Goal: Transaction & Acquisition: Purchase product/service

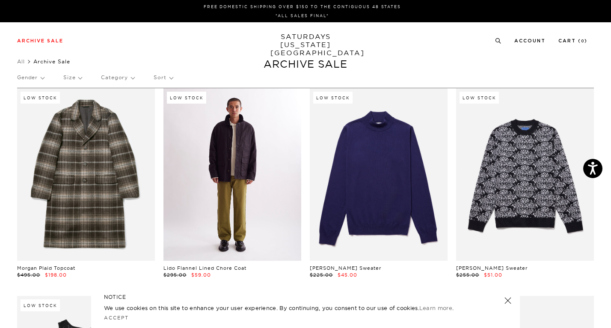
click at [233, 161] on link at bounding box center [232, 174] width 138 height 172
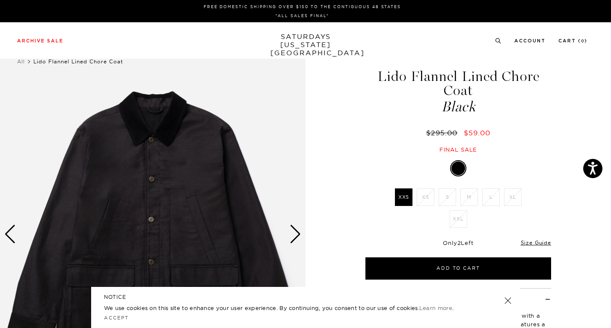
click at [295, 232] on div "Next slide" at bounding box center [296, 234] width 12 height 19
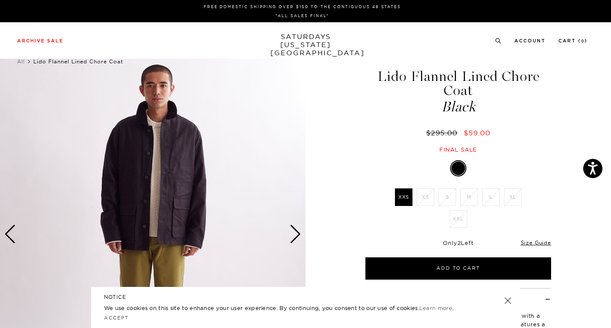
click at [295, 232] on div "Next slide" at bounding box center [296, 234] width 12 height 19
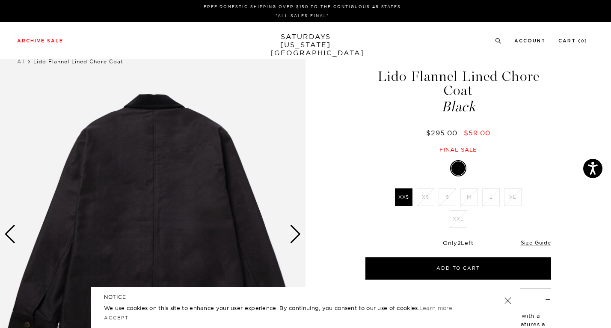
click at [295, 232] on div "Next slide" at bounding box center [296, 234] width 12 height 19
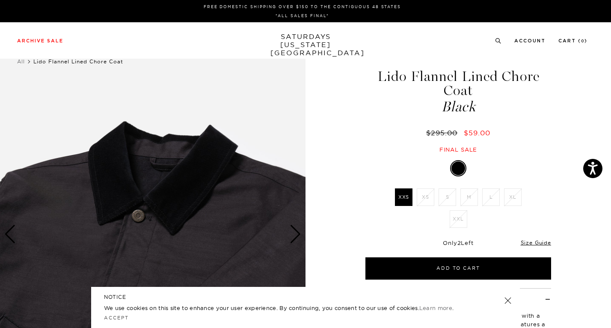
click at [295, 232] on div "Next slide" at bounding box center [296, 234] width 12 height 19
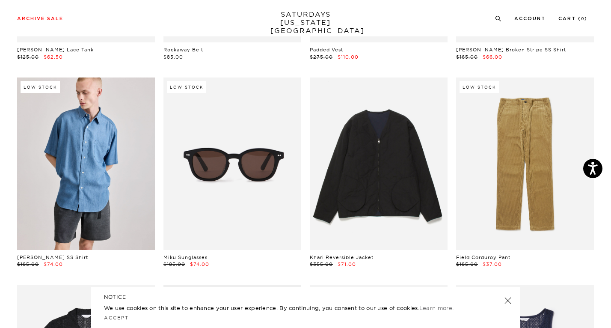
scroll to position [428, 0]
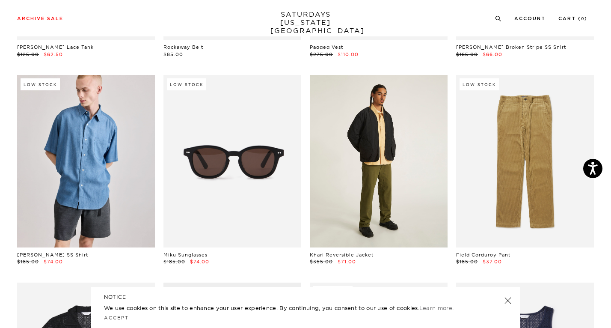
click at [426, 175] on link at bounding box center [379, 161] width 138 height 172
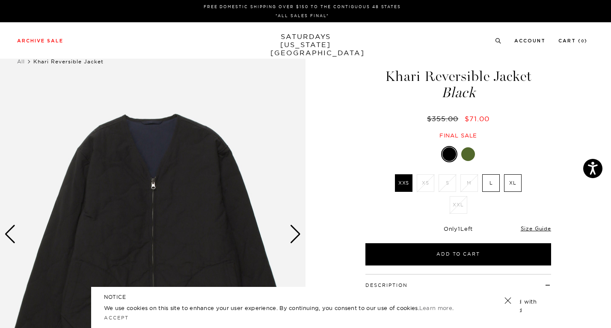
click at [470, 156] on div at bounding box center [468, 154] width 14 height 14
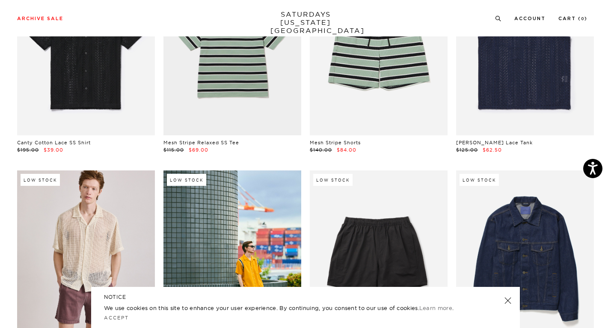
scroll to position [1067, 0]
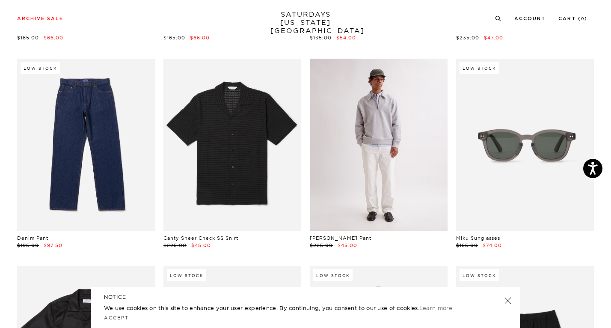
click at [428, 143] on link at bounding box center [379, 145] width 138 height 172
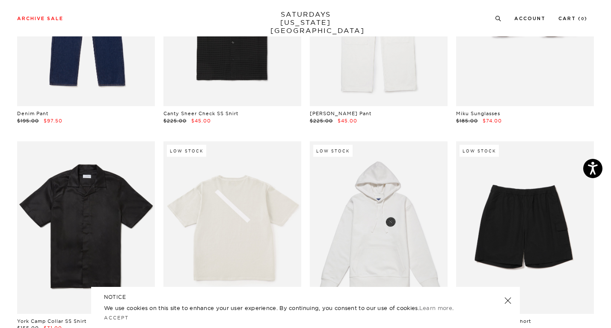
scroll to position [1204, 0]
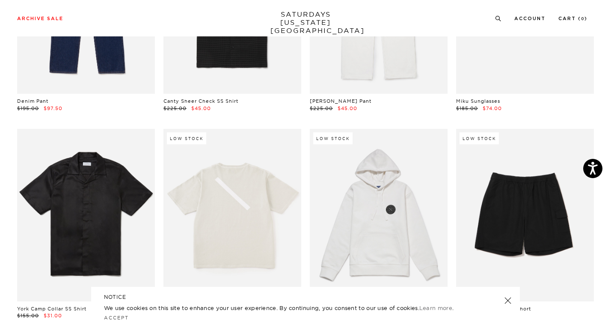
click at [507, 300] on link at bounding box center [508, 300] width 12 height 12
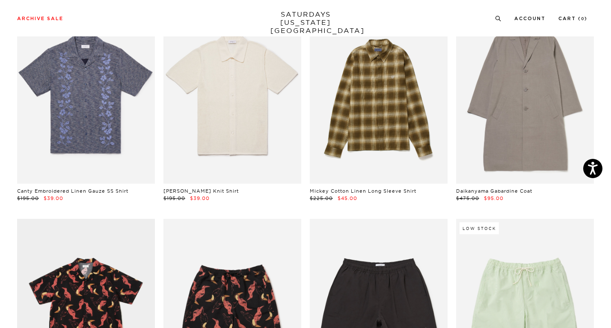
scroll to position [2755, 0]
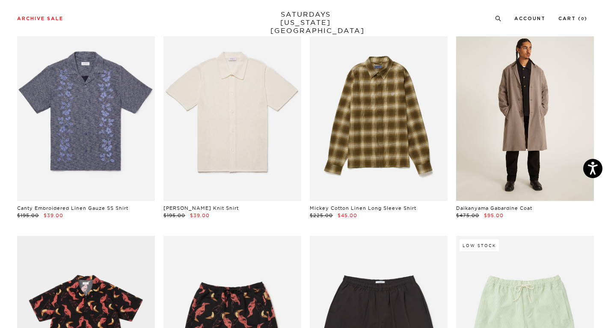
click at [519, 172] on link at bounding box center [525, 115] width 138 height 172
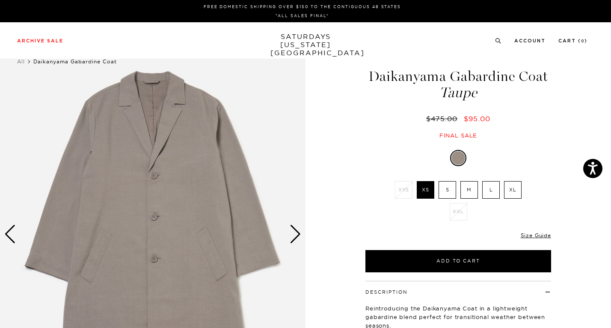
click at [298, 234] on div "Next slide" at bounding box center [296, 234] width 12 height 19
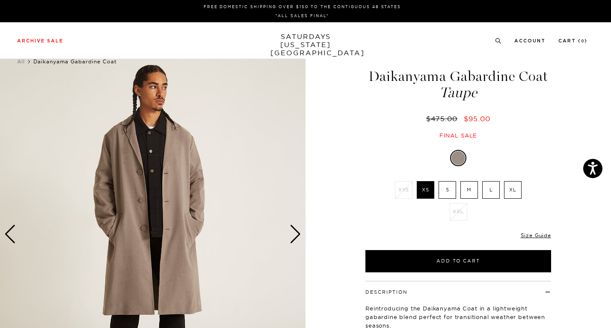
click at [298, 234] on div "Next slide" at bounding box center [296, 234] width 12 height 19
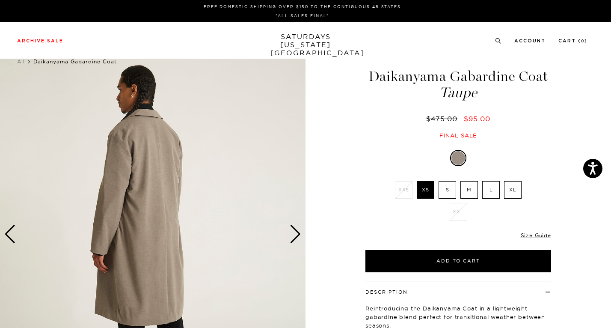
click at [298, 234] on div "Next slide" at bounding box center [296, 234] width 12 height 19
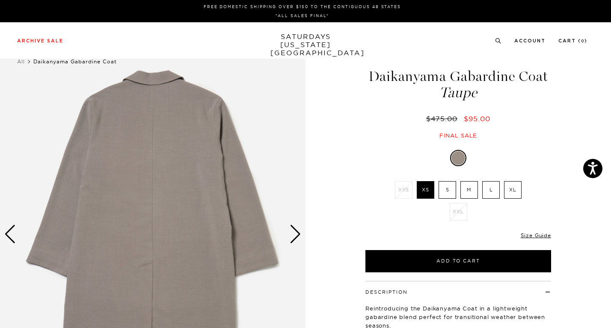
click at [298, 234] on div "Next slide" at bounding box center [296, 234] width 12 height 19
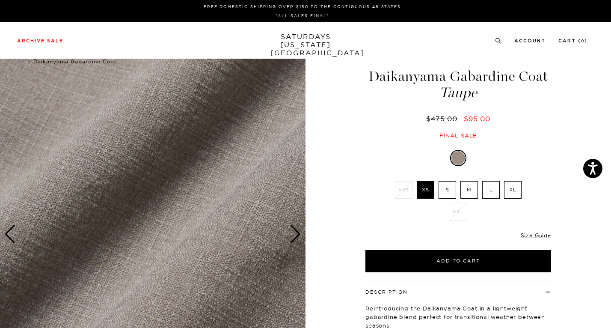
click at [298, 234] on div "Next slide" at bounding box center [296, 234] width 12 height 19
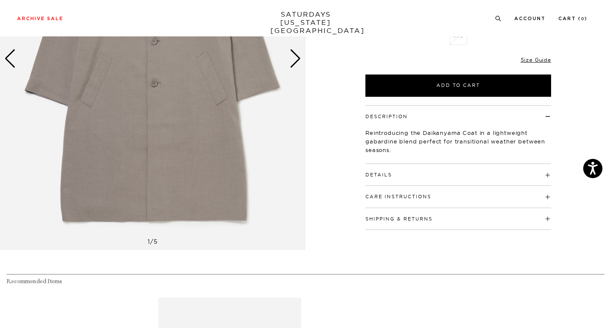
scroll to position [175, 0]
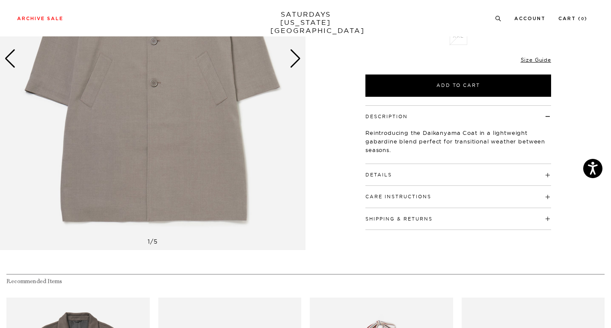
click at [550, 175] on h4 "Details" at bounding box center [459, 171] width 186 height 14
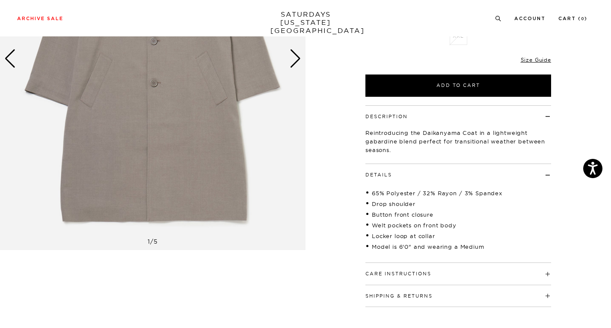
click at [294, 58] on div "Next slide" at bounding box center [296, 58] width 12 height 19
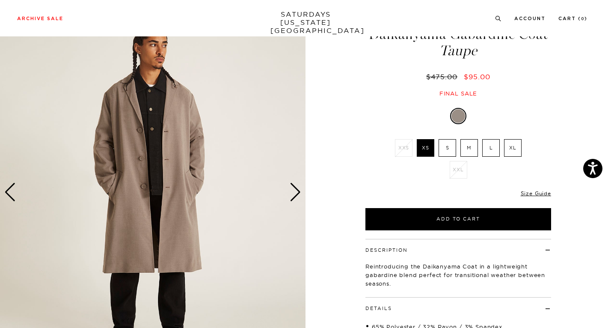
scroll to position [51, 0]
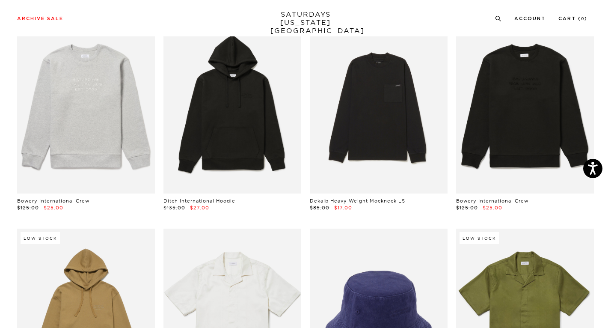
scroll to position [3800, 0]
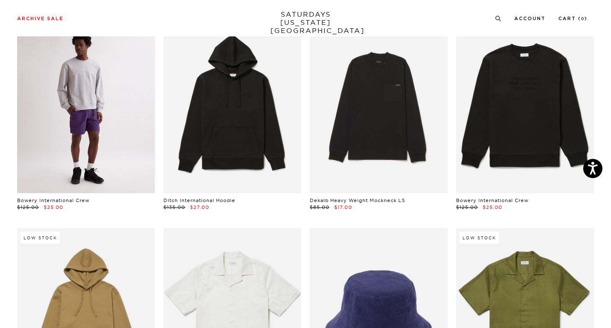
click at [25, 115] on link at bounding box center [86, 107] width 138 height 172
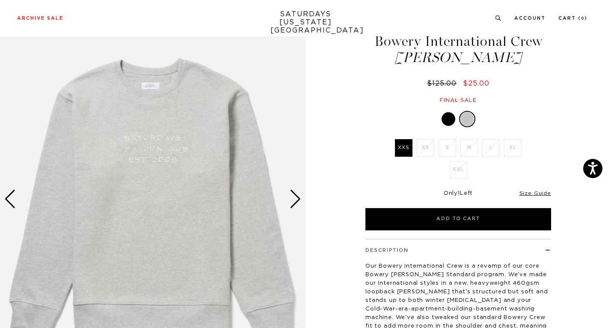
scroll to position [51, 0]
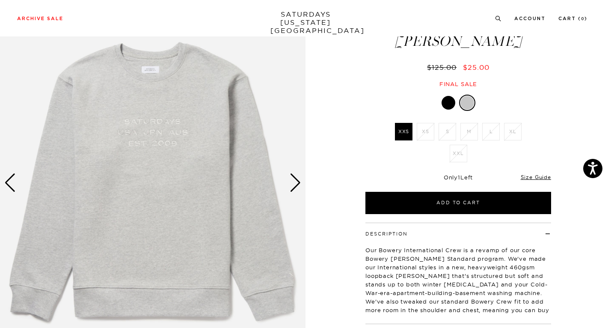
click at [159, 129] on img at bounding box center [153, 183] width 306 height 382
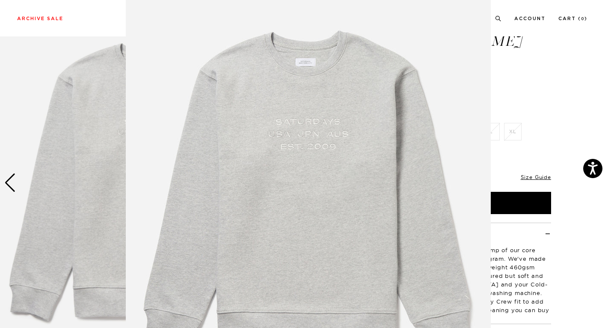
scroll to position [25, 0]
click at [577, 72] on figure at bounding box center [305, 164] width 611 height 328
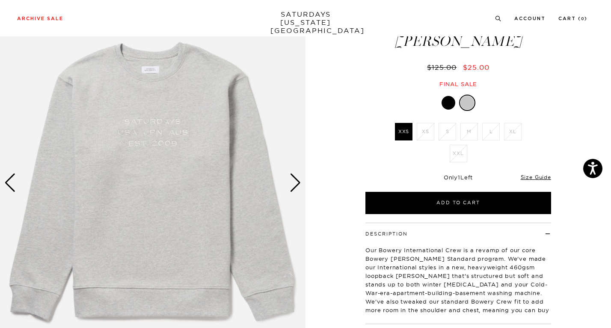
click at [446, 106] on div at bounding box center [449, 103] width 14 height 14
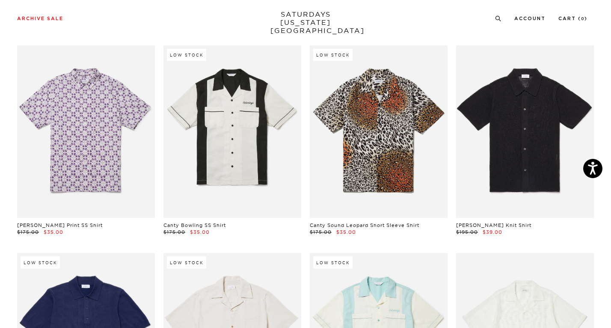
scroll to position [5017, 0]
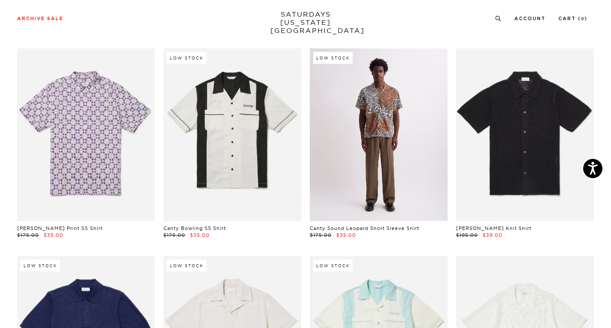
click at [423, 131] on link at bounding box center [379, 134] width 138 height 172
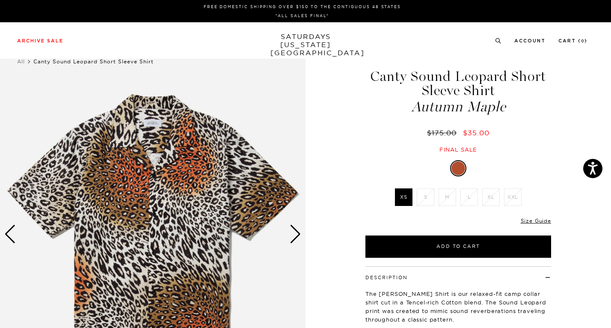
click at [299, 234] on div "Next slide" at bounding box center [296, 234] width 12 height 19
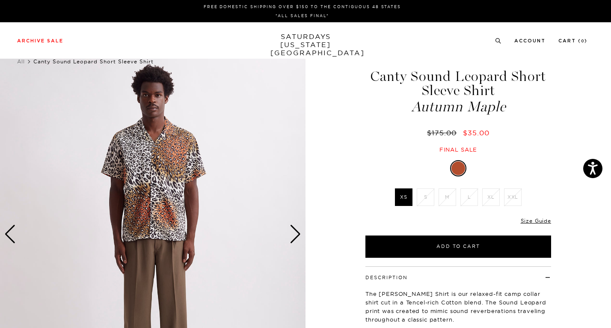
click at [299, 234] on div "Next slide" at bounding box center [296, 234] width 12 height 19
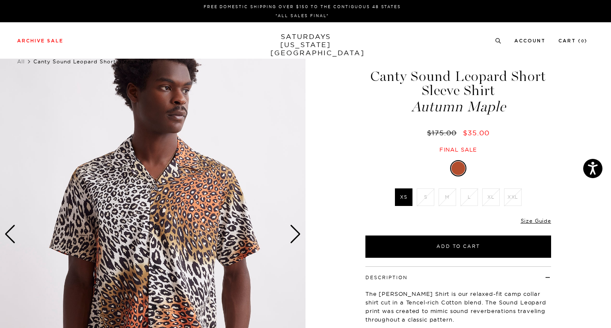
click at [299, 234] on div "Next slide" at bounding box center [296, 234] width 12 height 19
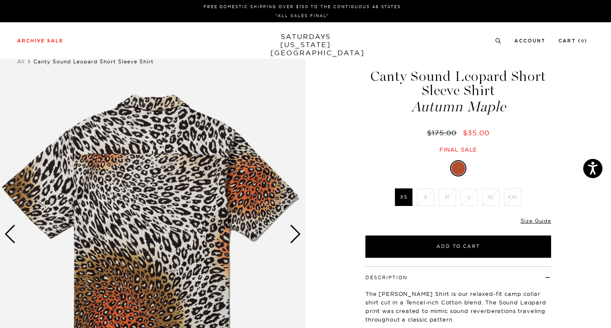
click at [299, 234] on div "Next slide" at bounding box center [296, 234] width 12 height 19
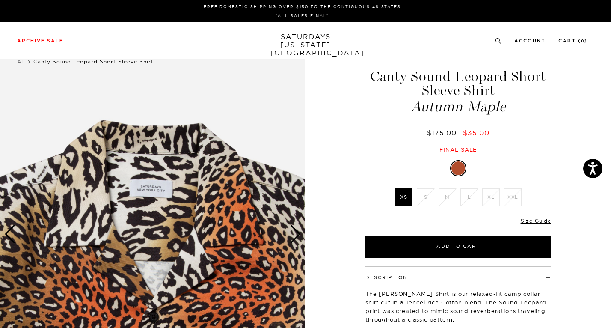
click at [298, 236] on div "Next slide" at bounding box center [296, 234] width 12 height 19
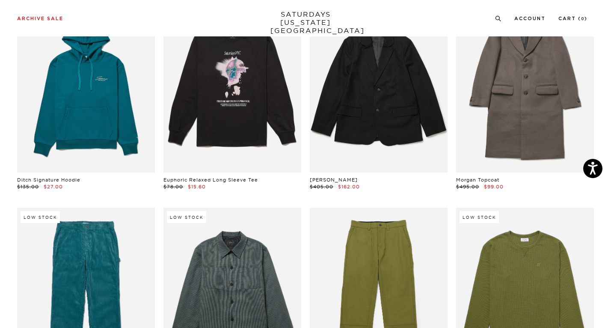
scroll to position [6112, 0]
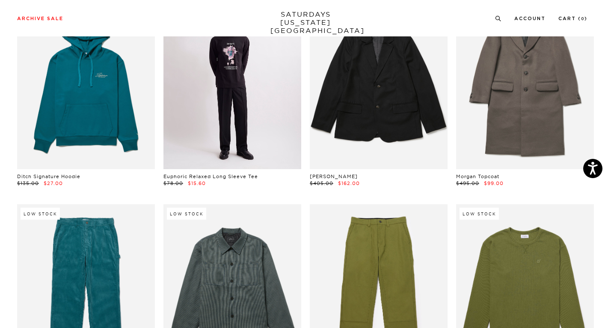
click at [181, 116] on link at bounding box center [232, 83] width 138 height 172
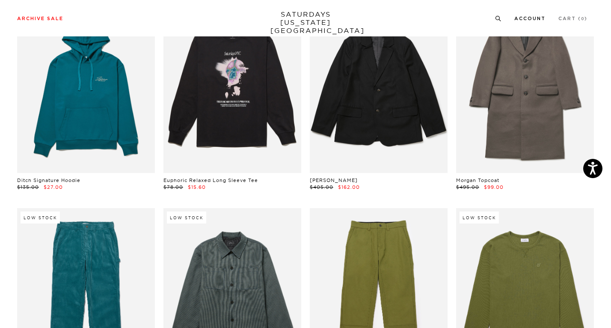
scroll to position [6108, 0]
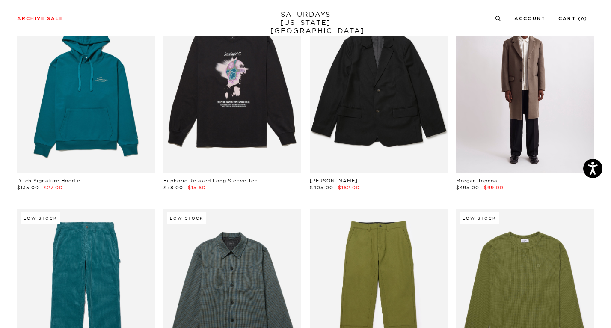
click at [514, 142] on link at bounding box center [525, 87] width 138 height 172
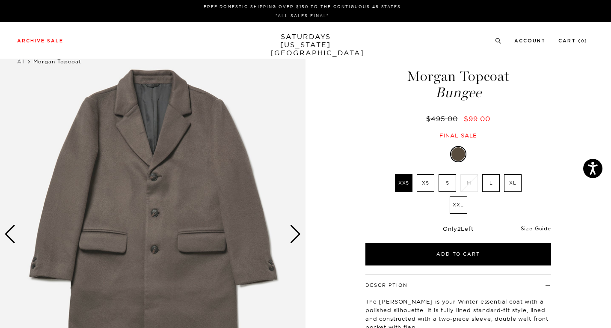
click at [544, 38] on li "Account" at bounding box center [529, 40] width 31 height 8
click at [538, 41] on link "Account" at bounding box center [529, 41] width 31 height 5
